Goal: Task Accomplishment & Management: Manage account settings

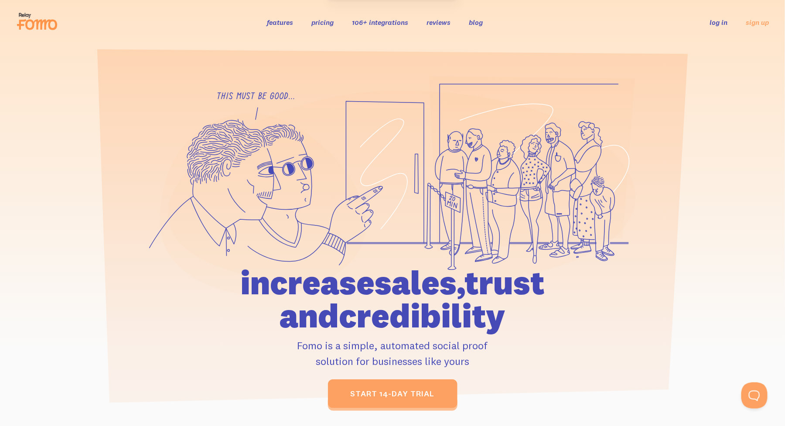
click at [719, 22] on link "log in" at bounding box center [719, 22] width 18 height 9
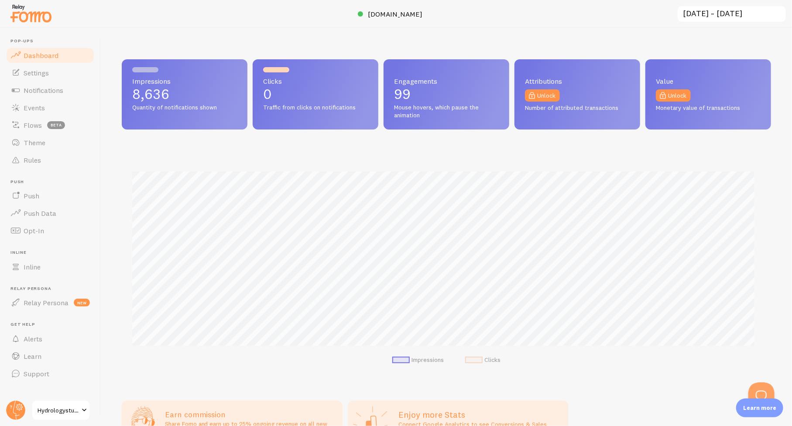
scroll to position [436121, 435707]
click at [32, 106] on span "Events" at bounding box center [34, 107] width 21 height 9
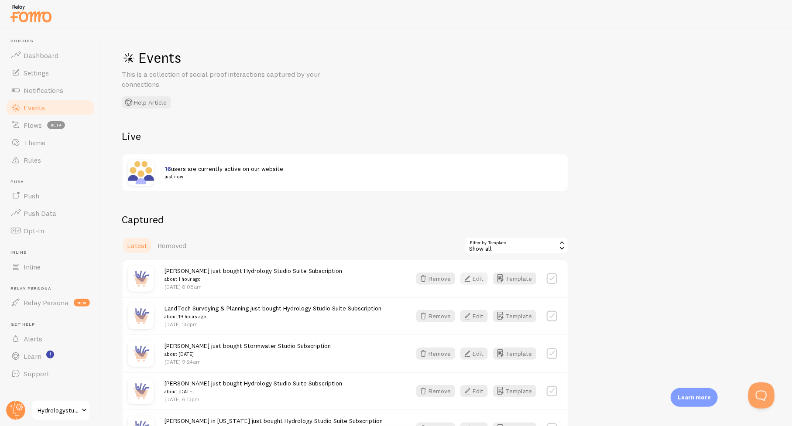
click at [478, 276] on button "Edit" at bounding box center [473, 279] width 27 height 12
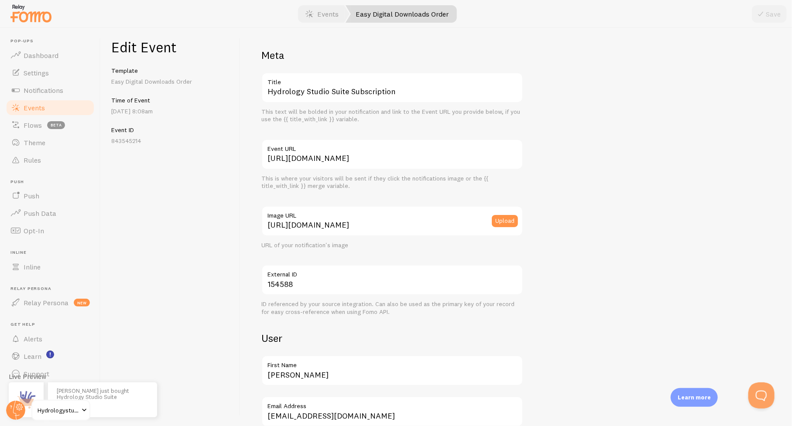
scroll to position [0, 0]
drag, startPoint x: 301, startPoint y: 375, endPoint x: 238, endPoint y: 376, distance: 62.8
click at [238, 376] on div "Edit Event Template Easy Digital Downloads Order Time of Event [DATE] 8:08am Ev…" at bounding box center [446, 227] width 691 height 398
paste input "[PERSON_NAME], [PERSON_NAME], Grey, Inc."
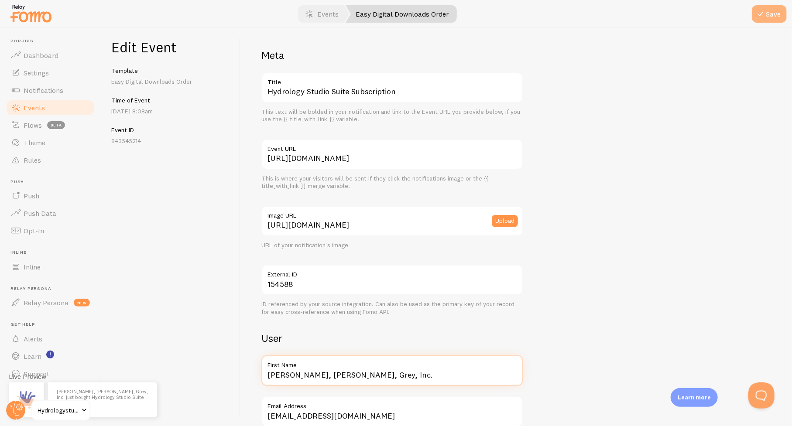
type input "[PERSON_NAME], [PERSON_NAME], Grey, Inc."
click at [767, 16] on button "Save" at bounding box center [769, 13] width 35 height 17
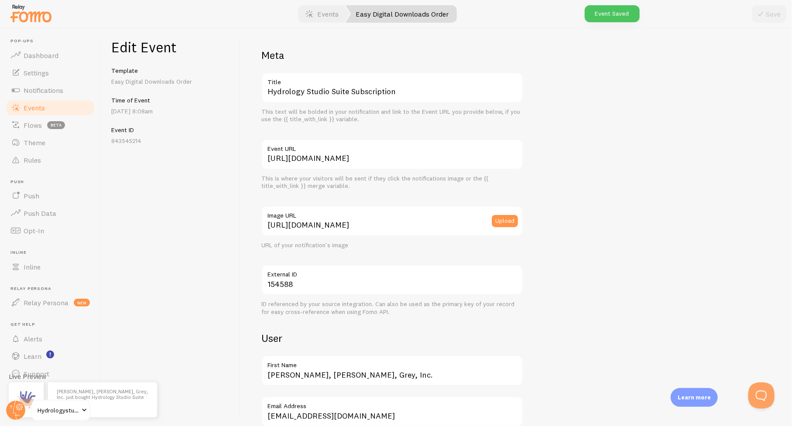
click at [33, 101] on link "Events" at bounding box center [50, 107] width 90 height 17
